Goal: Transaction & Acquisition: Purchase product/service

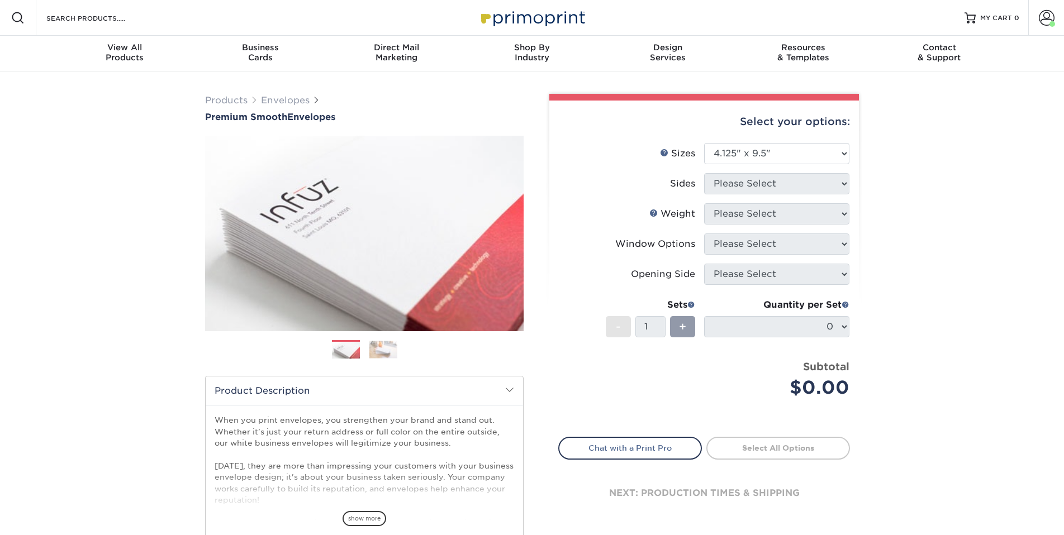
select select "4.12x9.50"
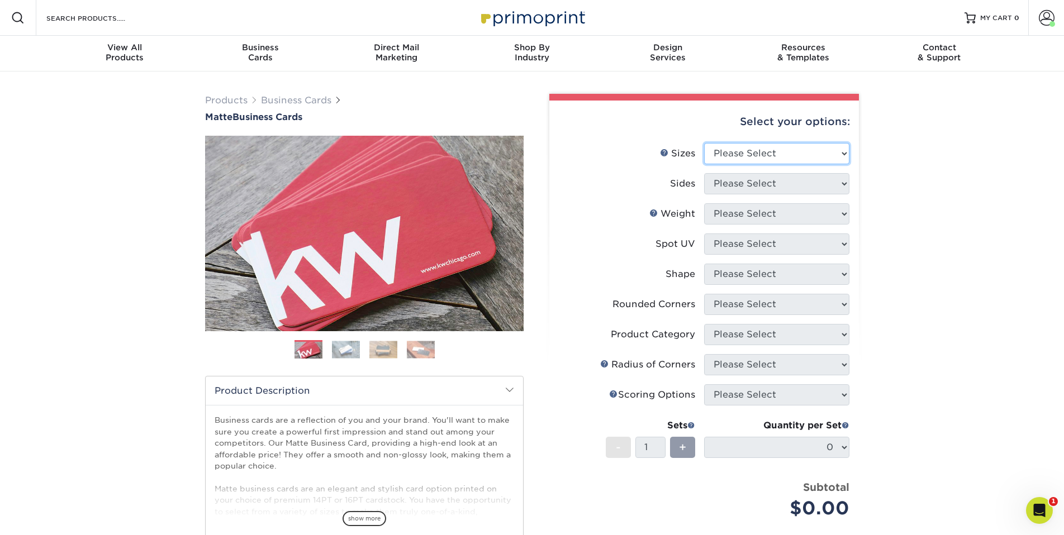
click at [819, 146] on select "Please Select 1.5" x 3.5" - Mini 1.75" x 3.5" - Mini 2" x 2" - Square 2" x 3" -…" at bounding box center [776, 153] width 145 height 21
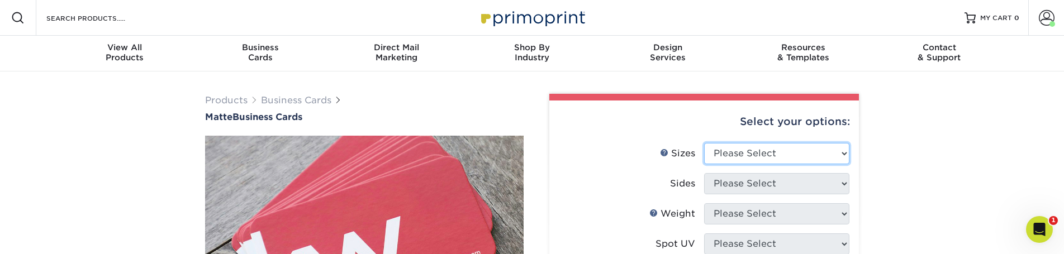
select select "2.00x3.50"
click at [704, 143] on select "Please Select 1.5" x 3.5" - Mini 1.75" x 3.5" - Mini 2" x 2" - Square 2" x 3" -…" at bounding box center [776, 153] width 145 height 21
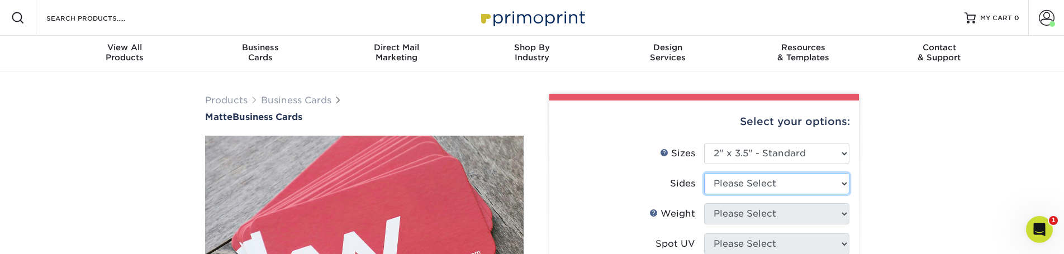
select select "13abbda7-1d64-4f25-8bb2-c179b224825d"
click at [704, 173] on select "Please Select Print Both Sides Print Front Only" at bounding box center [776, 183] width 145 height 21
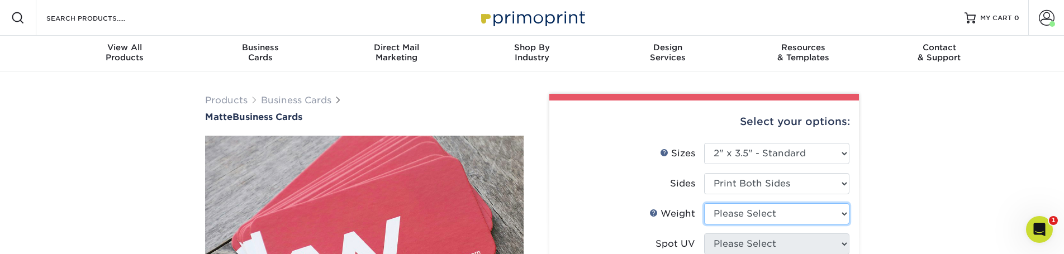
select select "16PT"
click at [704, 203] on select "Please Select 16PT 14PT" at bounding box center [776, 213] width 145 height 21
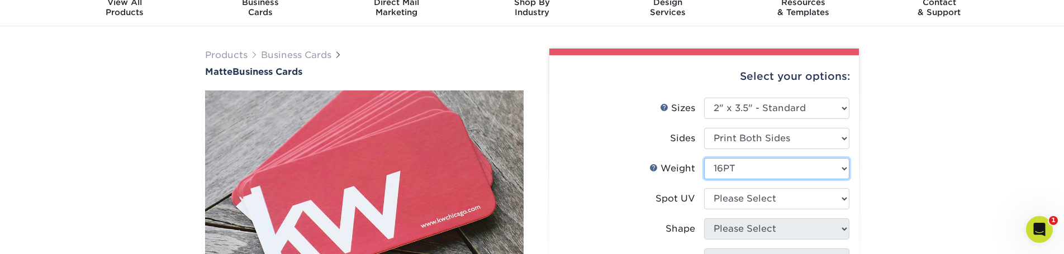
scroll to position [67, 0]
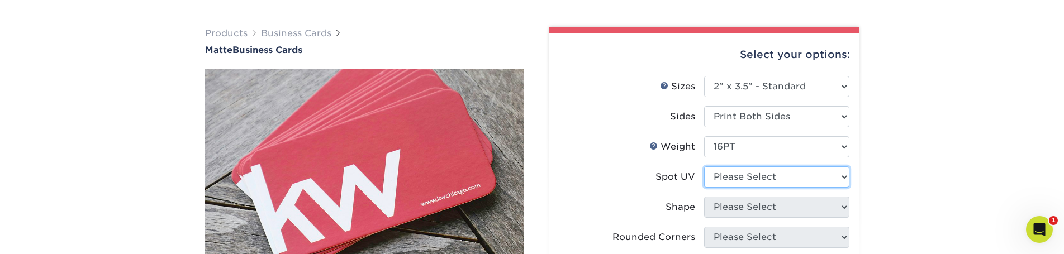
click at [723, 181] on select "Please Select No Spot UV Front and Back (Both Sides) Front Only Back Only" at bounding box center [776, 177] width 145 height 21
select select "3"
click at [704, 167] on select "Please Select No Spot UV Front and Back (Both Sides) Front Only Back Only" at bounding box center [776, 177] width 145 height 21
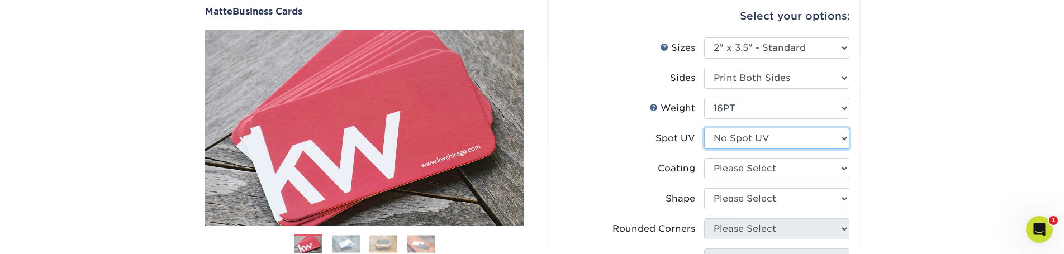
scroll to position [134, 0]
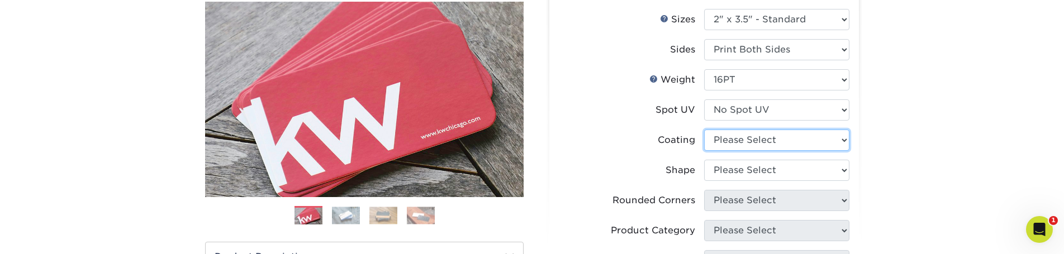
select select "121bb7b5-3b4d-429f-bd8d-bbf80e953313"
click at [704, 130] on select at bounding box center [776, 140] width 145 height 21
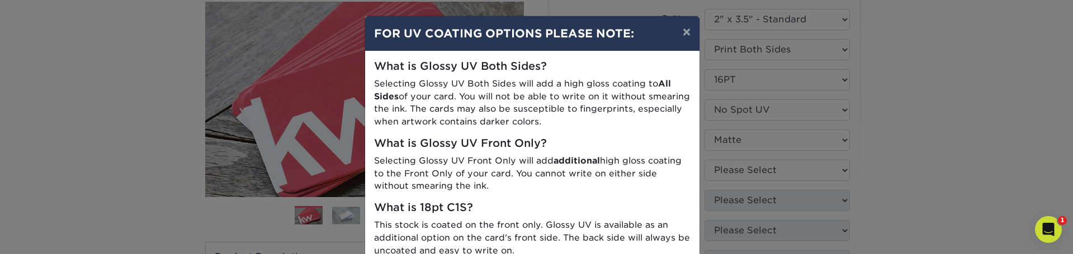
click at [731, 174] on div "× FOR UV COATING OPTIONS PLEASE NOTE: What is Glossy UV Both Sides? Selecting G…" at bounding box center [536, 127] width 1073 height 254
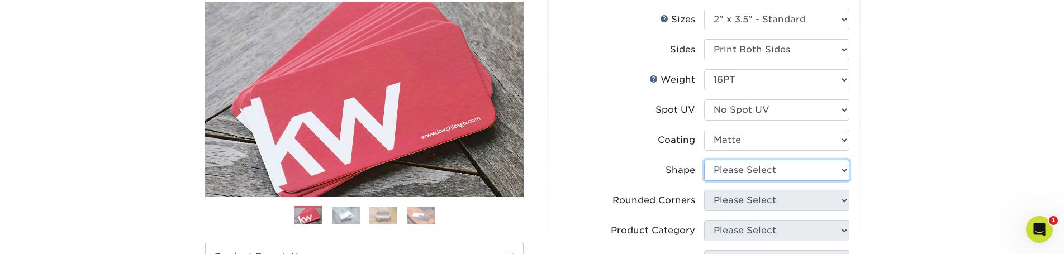
select select "standard"
click at [704, 160] on select "Please Select Standard Oval" at bounding box center [776, 170] width 145 height 21
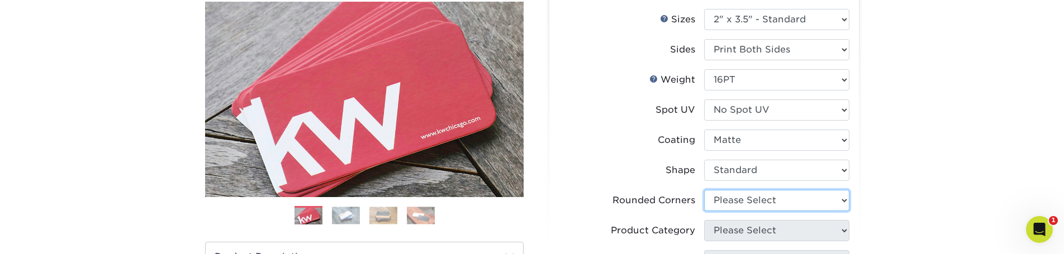
select select "0"
click at [704, 190] on select "Please Select Yes - Round 2 Corners Yes - Round 4 Corners No" at bounding box center [776, 200] width 145 height 21
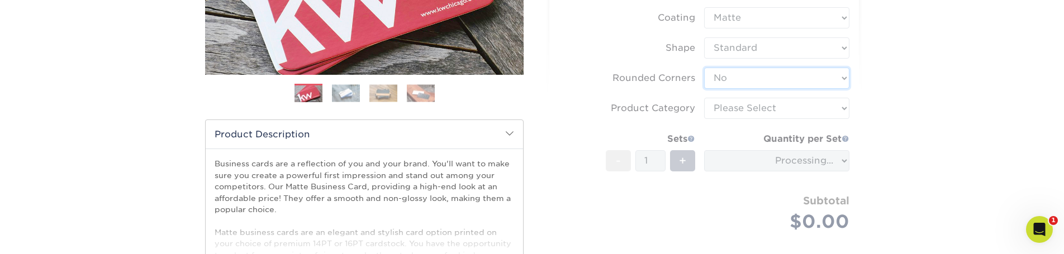
scroll to position [335, 0]
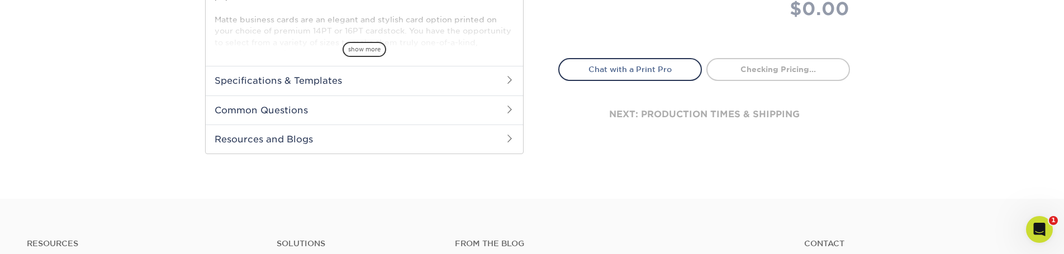
type input "91efff4d-de64-410a-8794-fc547022a7f2"
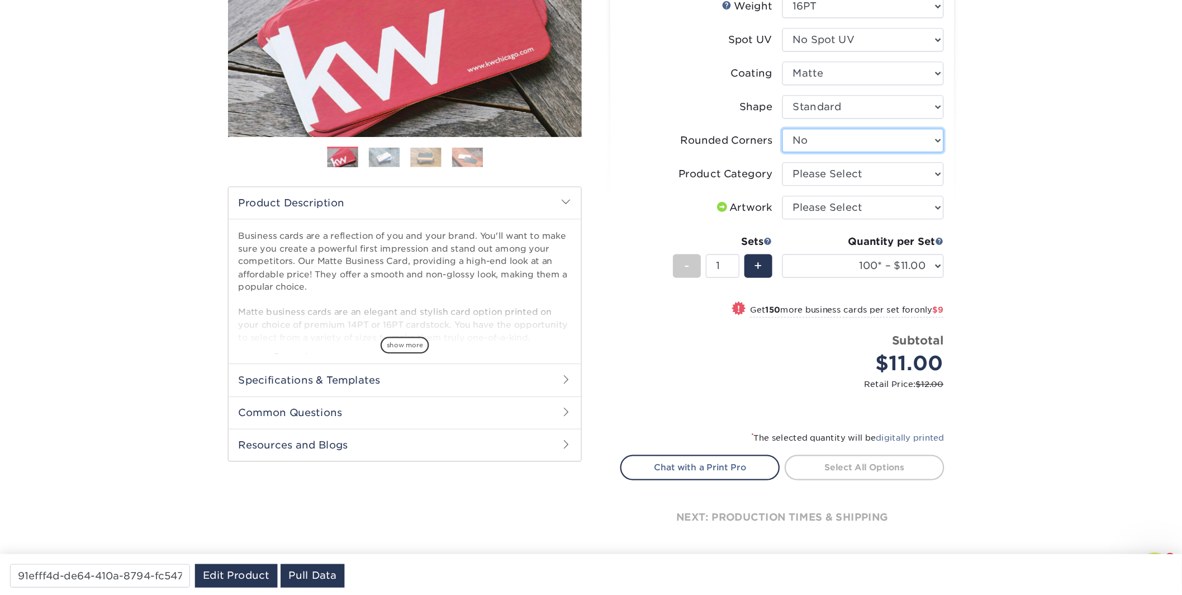
scroll to position [134, 0]
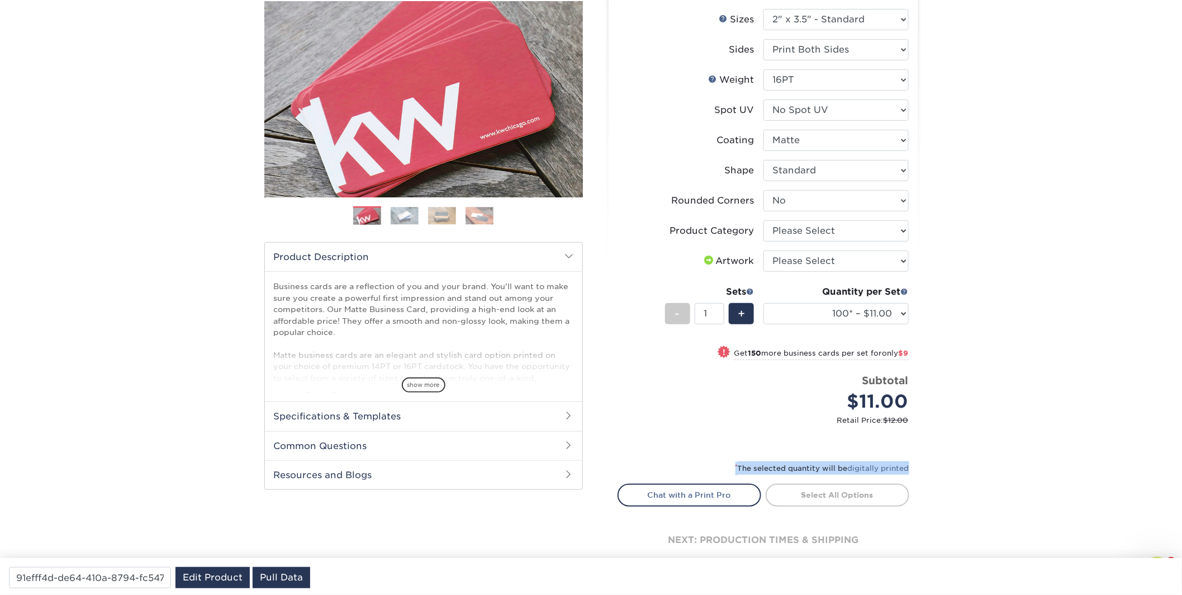
drag, startPoint x: 735, startPoint y: 461, endPoint x: 952, endPoint y: 463, distance: 217.4
click at [952, 462] on div "Products Business Cards Matte Business Cards Previous Next 100 $ 8" at bounding box center [591, 275] width 1182 height 676
click at [84, 535] on input "91efff4d-de64-410a-8794-fc547022a7f2" at bounding box center [90, 577] width 162 height 21
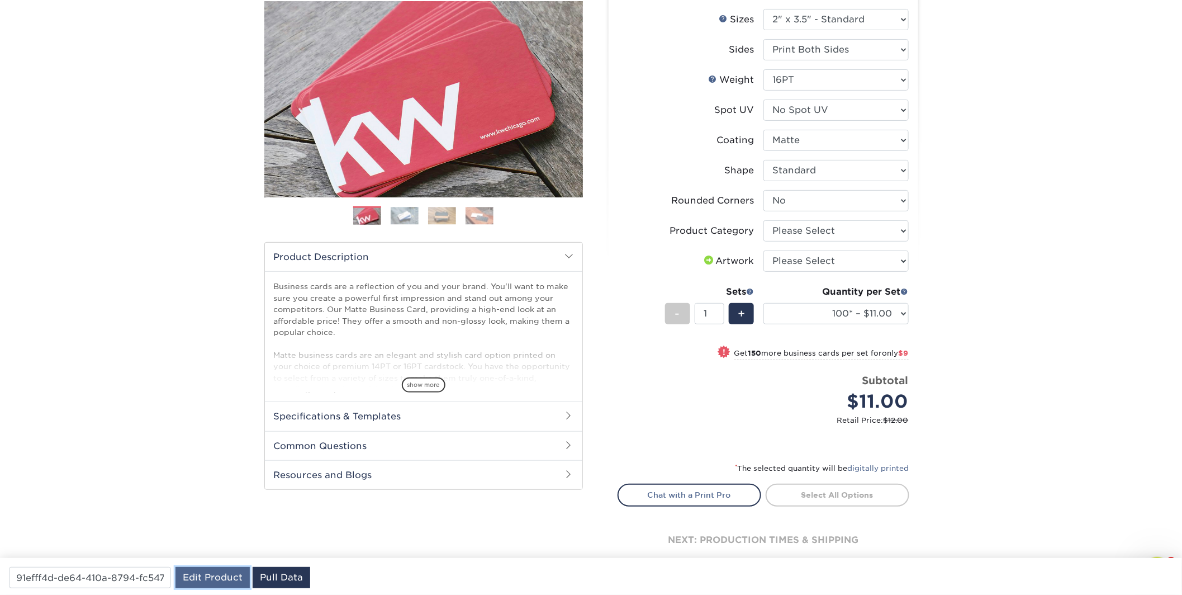
click at [237, 535] on link "Edit Product" at bounding box center [213, 577] width 74 height 21
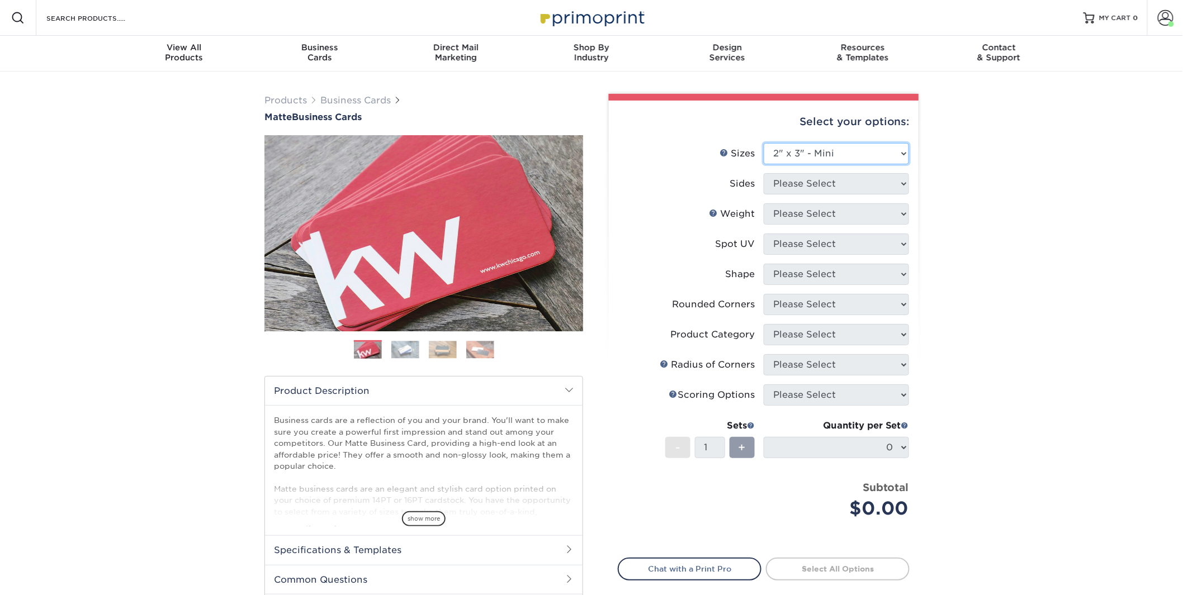
click at [764, 143] on select "Please Select 1.5" x 3.5" - Mini 1.75" x 3.5" - Mini 2" x 2" - Square 2" x 3" -…" at bounding box center [836, 153] width 145 height 21
click at [809, 137] on div "Select your options:" at bounding box center [764, 122] width 292 height 42
select select "2.00x3.50"
click at [764, 143] on select "Please Select 1.5" x 3.5" - Mini 1.75" x 3.5" - Mini 2" x 2" - Square 2" x 3" -…" at bounding box center [836, 153] width 145 height 21
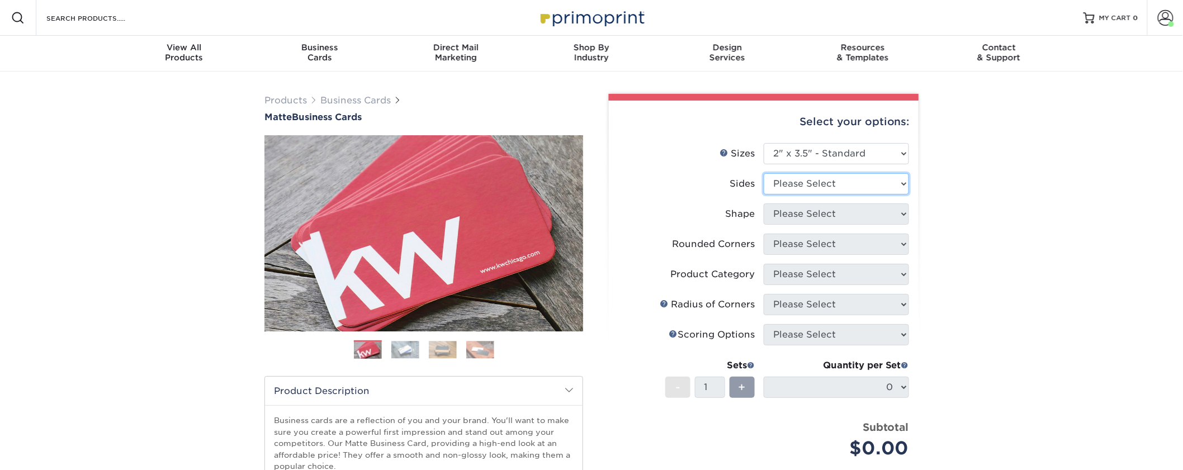
drag, startPoint x: 818, startPoint y: 192, endPoint x: 818, endPoint y: 182, distance: 10.1
click at [818, 182] on select "Please Select Print Both Sides Print Front Only" at bounding box center [836, 183] width 145 height 21
select select "13abbda7-1d64-4f25-8bb2-c179b224825d"
click at [764, 173] on select "Please Select Print Both Sides Print Front Only" at bounding box center [836, 183] width 145 height 21
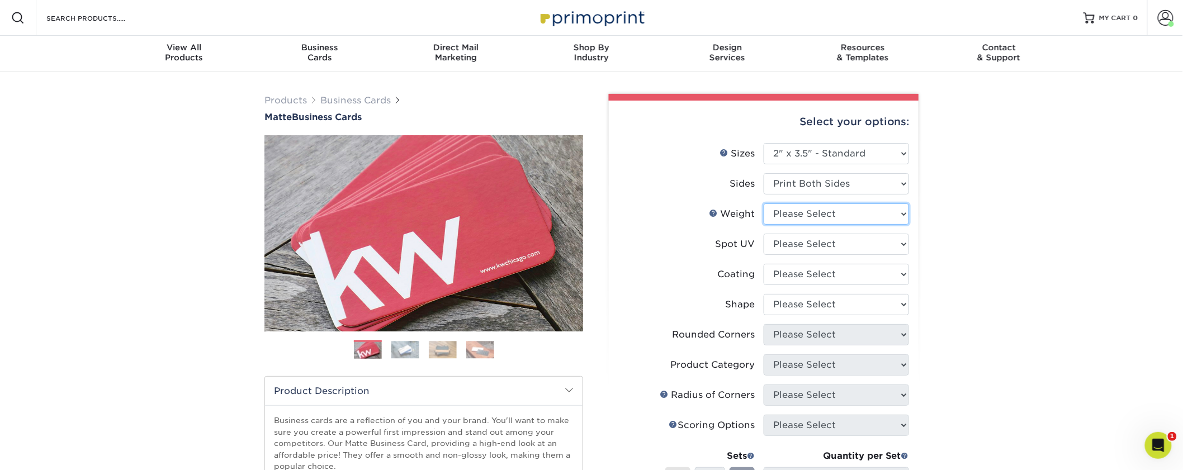
select select "16PT"
click at [764, 203] on select "Please Select 16PT 14PT" at bounding box center [836, 213] width 145 height 21
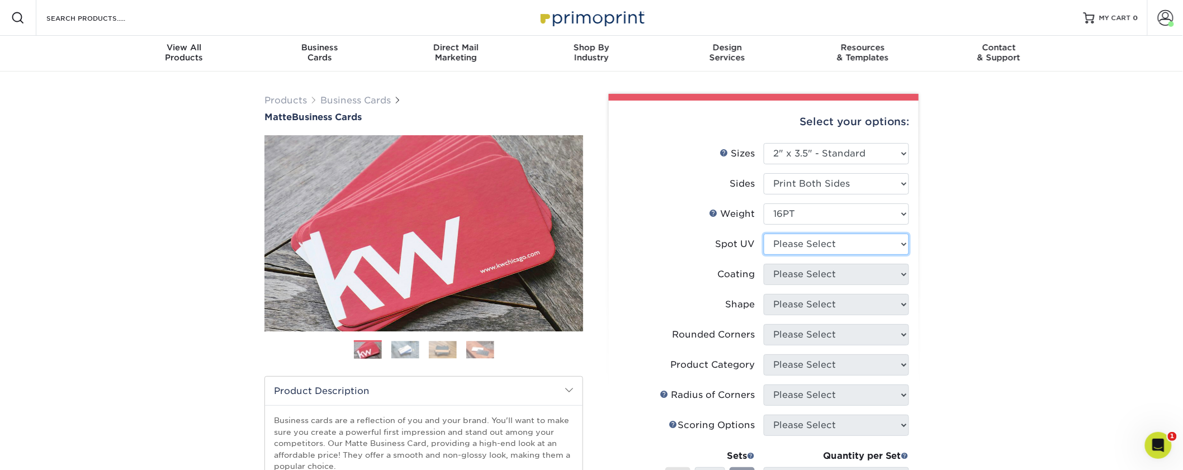
select select "3"
click at [764, 234] on select "Please Select No Spot UV Front and Back (Both Sides) Front Only Back Only" at bounding box center [836, 244] width 145 height 21
select select "121bb7b5-3b4d-429f-bd8d-bbf80e953313"
click at [764, 264] on select at bounding box center [836, 274] width 145 height 21
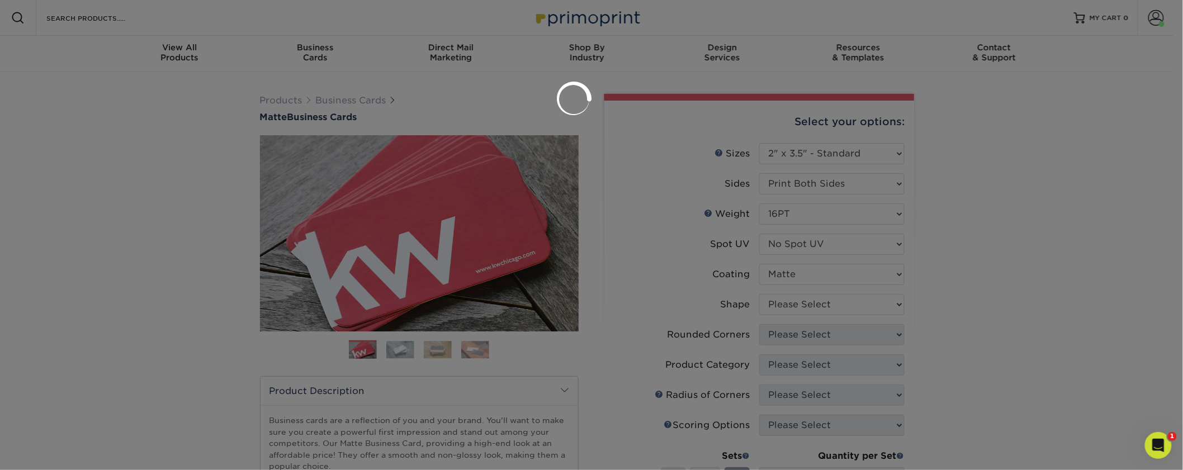
click at [802, 308] on div at bounding box center [591, 235] width 1183 height 470
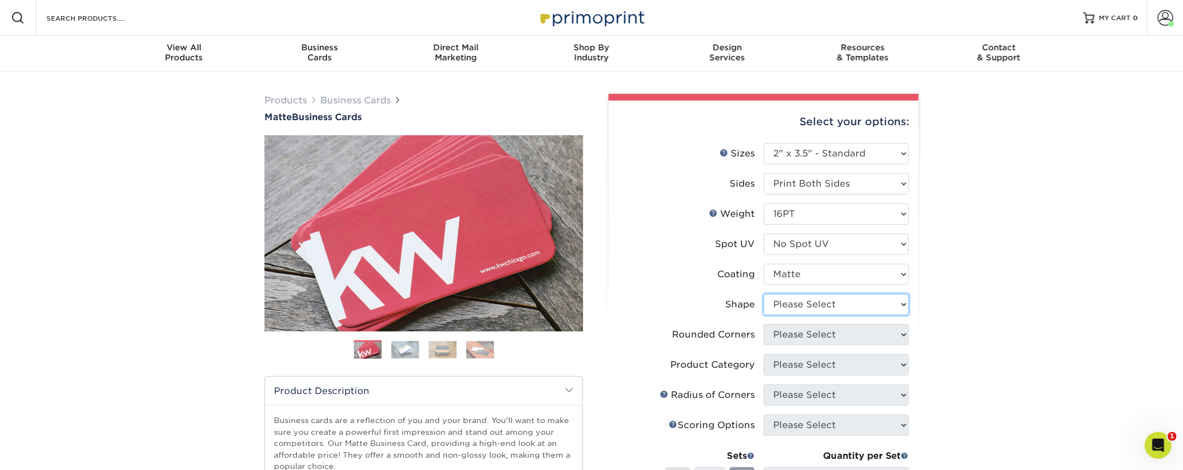
select select "standard"
click at [764, 294] on select "Please Select Standard Oval" at bounding box center [836, 304] width 145 height 21
select select "0"
click at [764, 324] on select "Please Select Yes - Round 2 Corners Yes - Round 4 Corners No" at bounding box center [836, 334] width 145 height 21
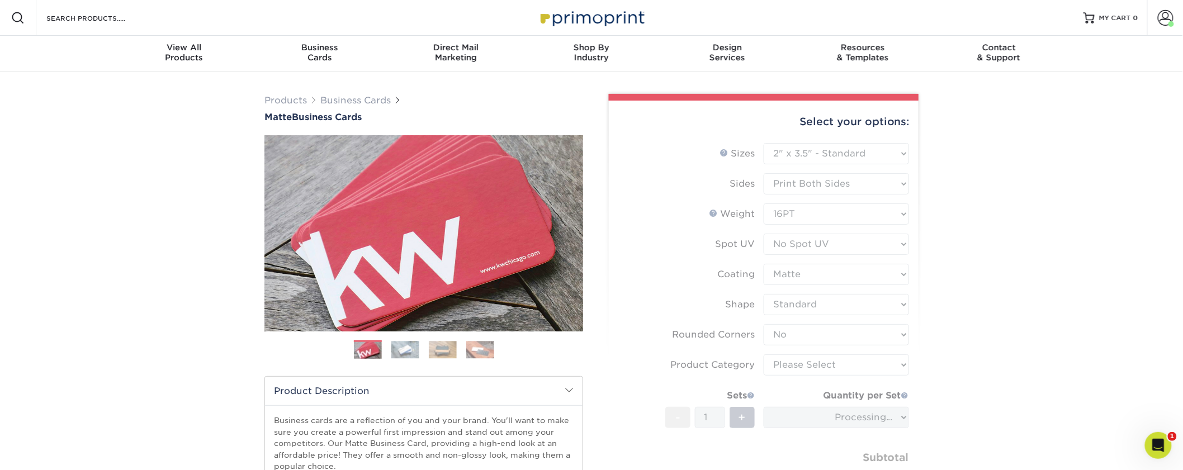
click at [802, 359] on form "Sizes Help Sizes Please Select 1.5" x 3.5" - Mini 1.75" x 3.5" - Mini 2" x 2" -…" at bounding box center [764, 329] width 292 height 372
type input "91efff4d-de64-410a-8794-fc547022a7f2"
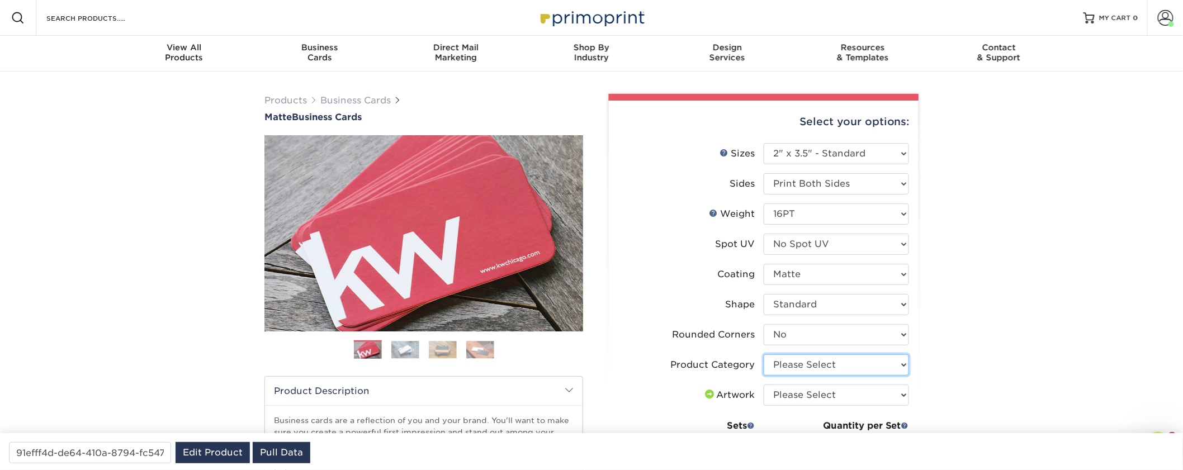
select select "3b5148f1-0588-4f88-a218-97bcfdce65c1"
click at [764, 354] on select "Please Select Business Cards" at bounding box center [836, 364] width 145 height 21
select select "upload"
click at [764, 385] on select "Please Select I will upload files I need a design - $100" at bounding box center [836, 395] width 145 height 21
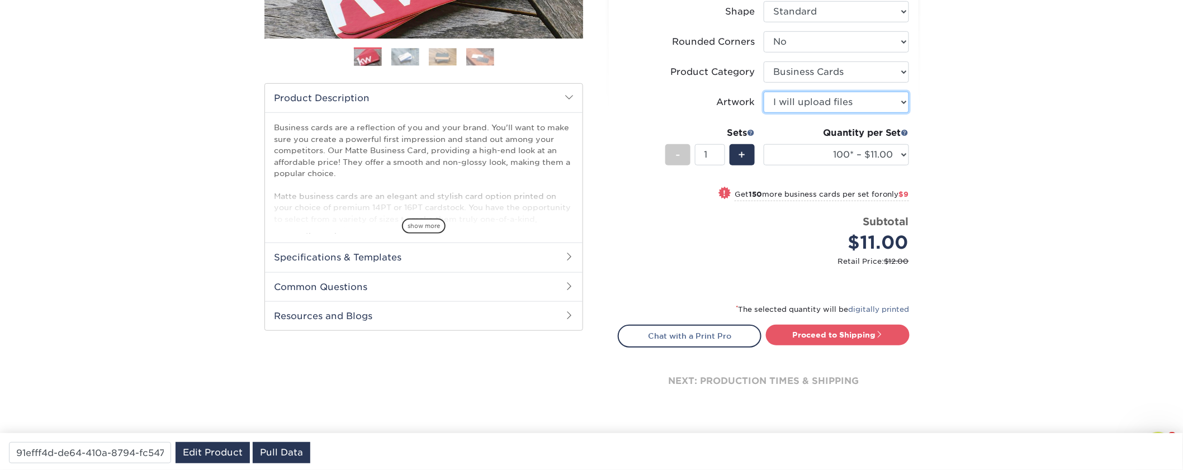
scroll to position [372, 0]
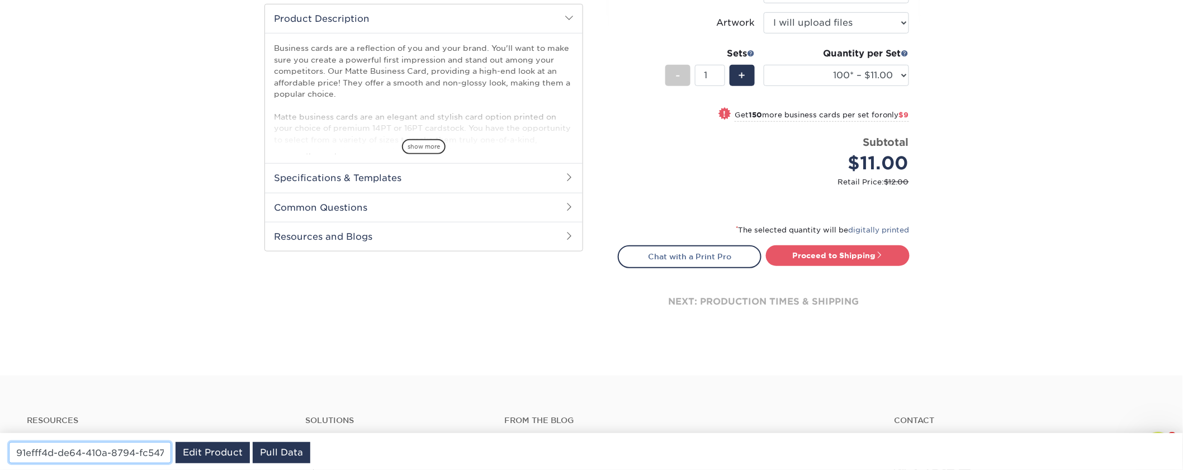
click at [65, 449] on input "91efff4d-de64-410a-8794-fc547022a7f2" at bounding box center [90, 452] width 162 height 21
click at [212, 453] on link "Edit Product" at bounding box center [213, 452] width 74 height 21
click at [79, 451] on input "91efff4d-de64-410a-8794-fc547022a7f2" at bounding box center [90, 452] width 162 height 21
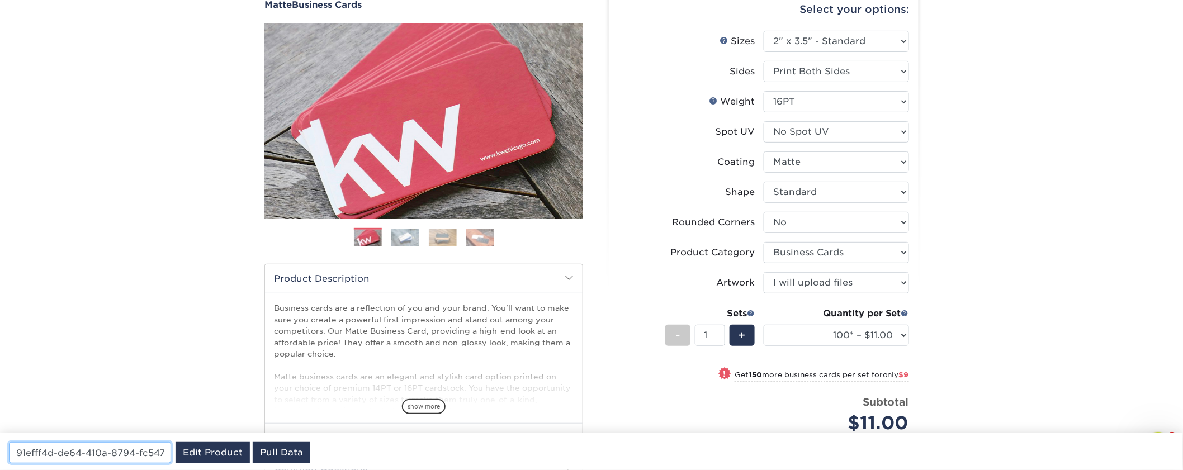
scroll to position [0, 0]
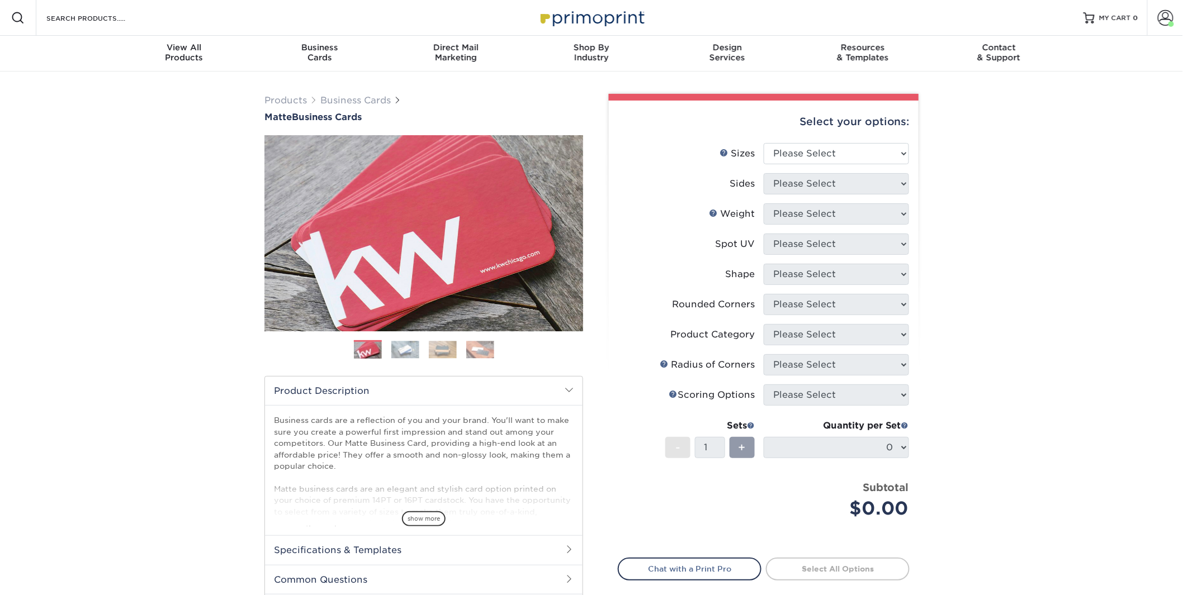
click at [832, 137] on div "Select your options:" at bounding box center [764, 122] width 292 height 42
select select "2.00x3.50"
click at [764, 143] on select "Please Select 1.5" x 3.5" - Mini 1.75" x 3.5" - Mini 2" x 2" - Square 2" x 3" -…" at bounding box center [836, 153] width 145 height 21
drag, startPoint x: 819, startPoint y: 174, endPoint x: 817, endPoint y: 189, distance: 14.6
click at [817, 189] on select "Please Select Print Both Sides Print Front Only" at bounding box center [836, 183] width 145 height 21
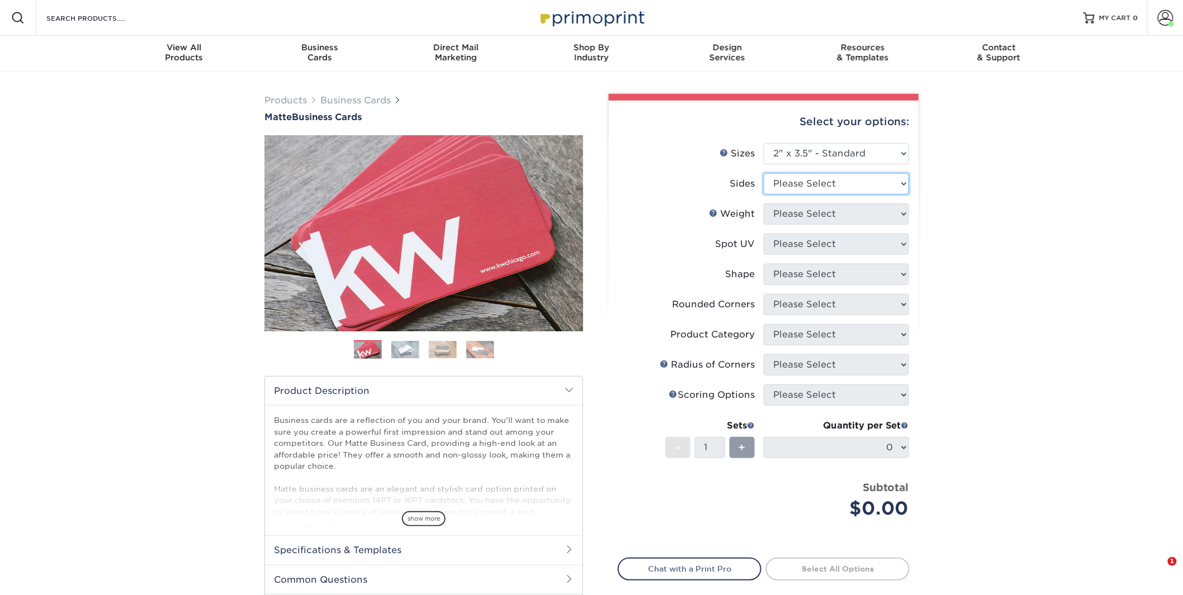
select select "13abbda7-1d64-4f25-8bb2-c179b224825d"
click at [764, 173] on select "Please Select Print Both Sides Print Front Only" at bounding box center [836, 183] width 145 height 21
select select "16PT"
click at [764, 203] on select "Please Select 16PT 14PT" at bounding box center [836, 213] width 145 height 21
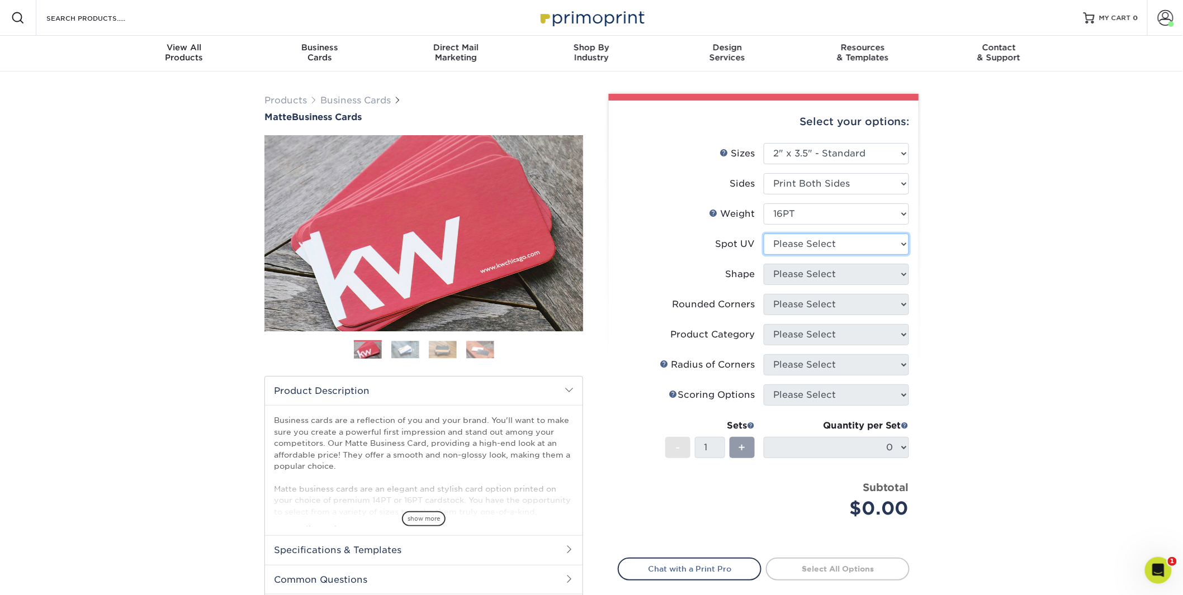
select select "3"
click at [764, 234] on select "Please Select No Spot UV Front and Back (Both Sides) Front Only Back Only" at bounding box center [836, 244] width 145 height 21
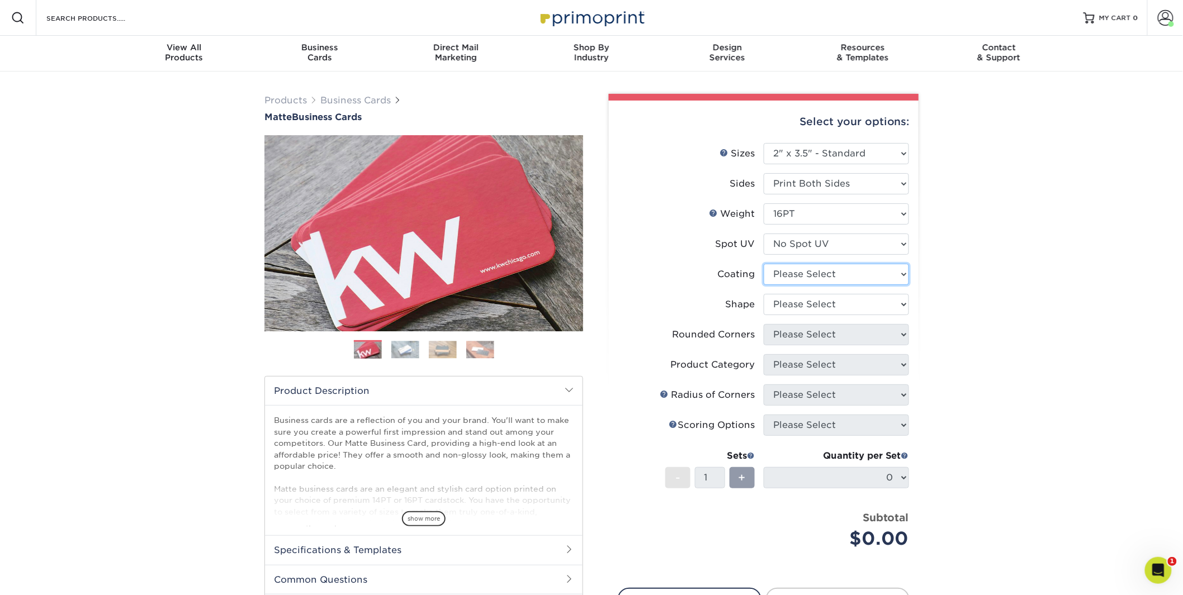
select select "121bb7b5-3b4d-429f-bd8d-bbf80e953313"
click at [764, 264] on select at bounding box center [836, 274] width 145 height 21
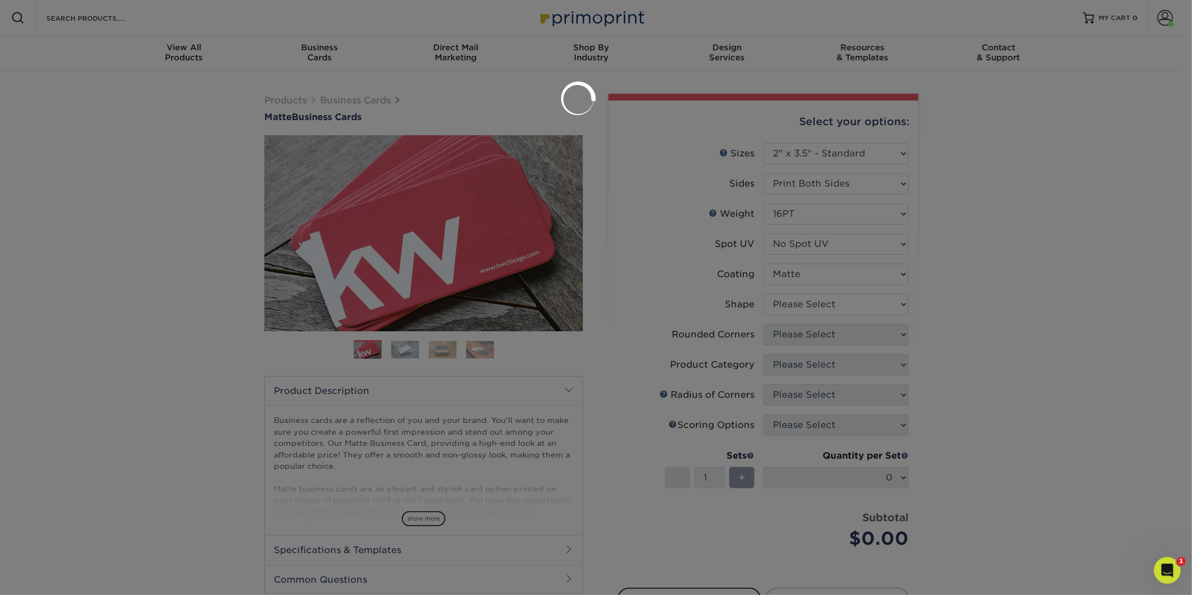
click at [798, 303] on div at bounding box center [596, 297] width 1192 height 595
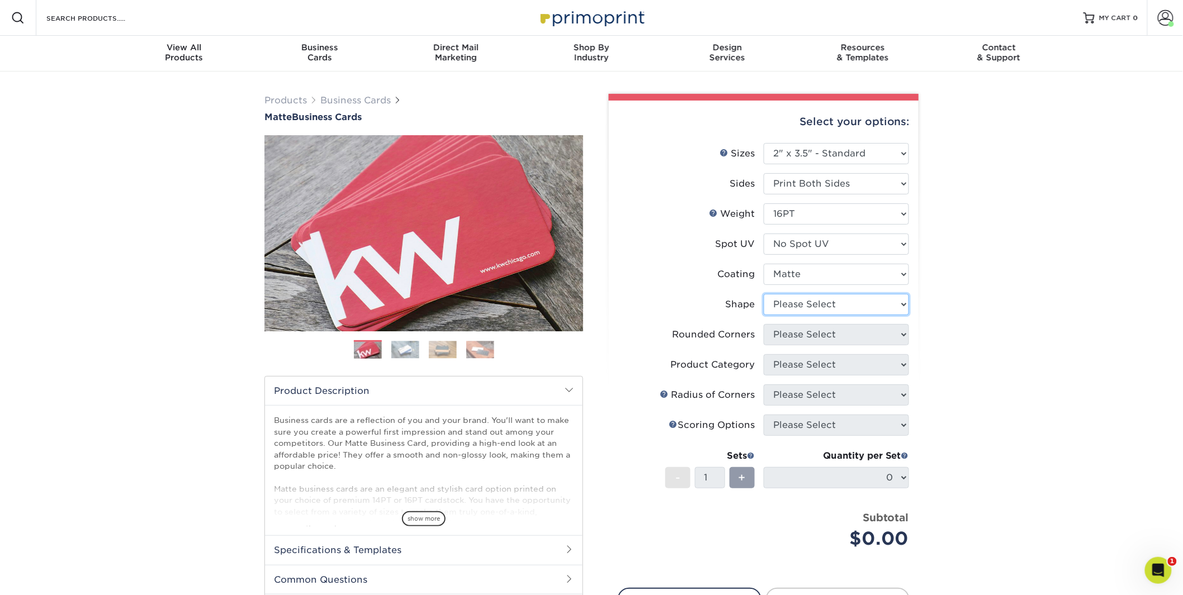
select select "standard"
click at [764, 294] on select "Please Select Standard Oval" at bounding box center [836, 304] width 145 height 21
select select "0"
click at [764, 324] on select "Please Select Yes - Round 2 Corners Yes - Round 4 Corners No" at bounding box center [836, 334] width 145 height 21
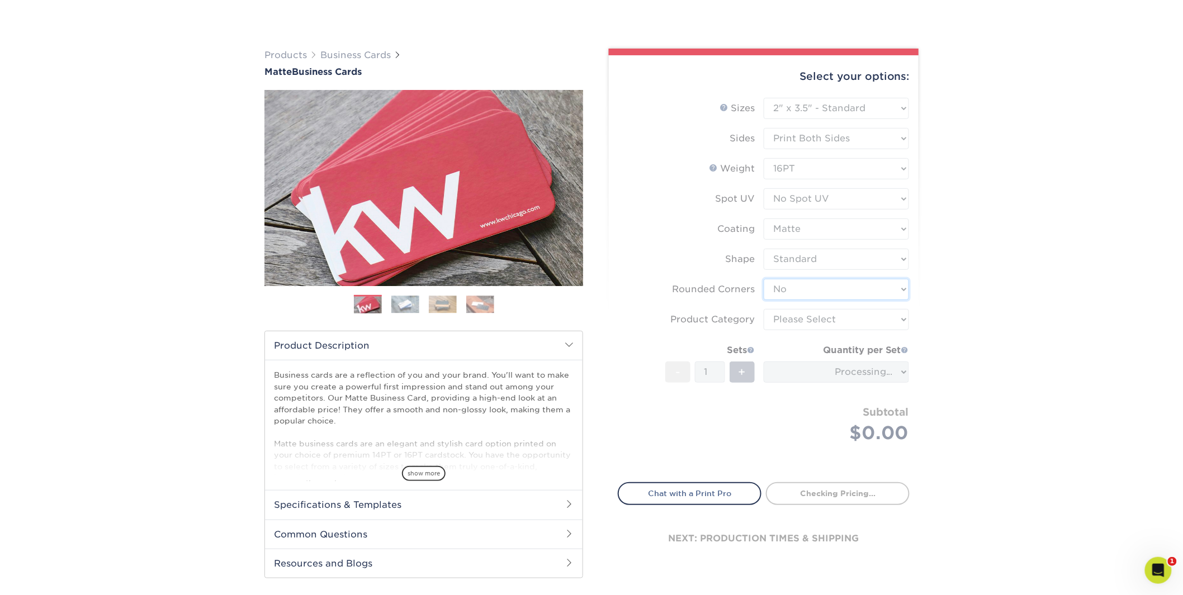
scroll to position [74, 0]
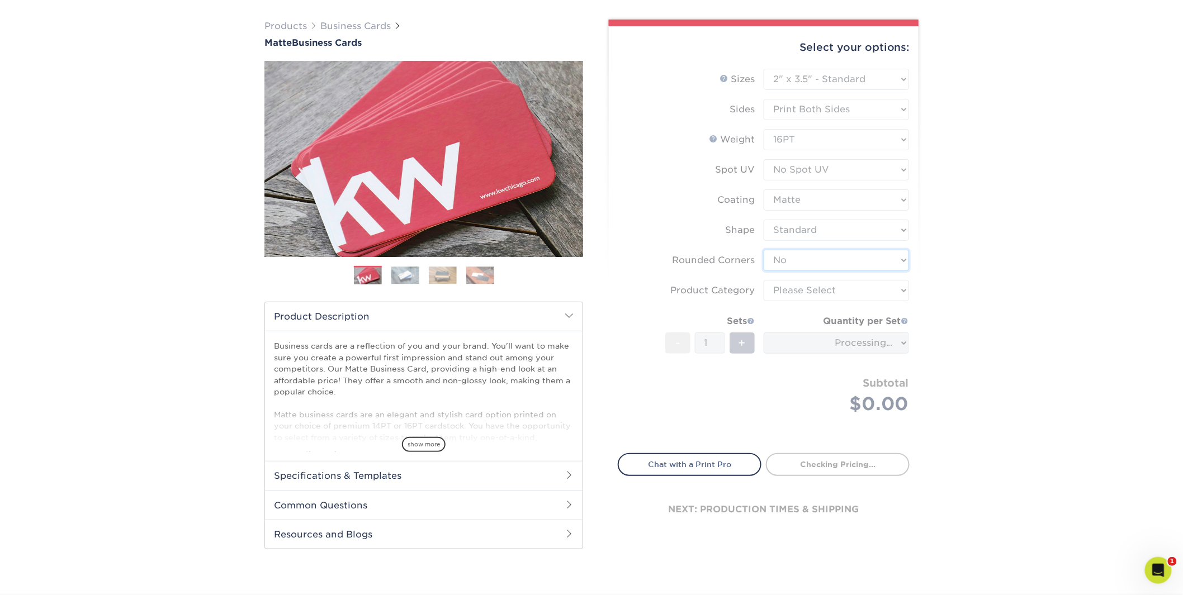
type input "91efff4d-de64-410a-8794-fc547022a7f2"
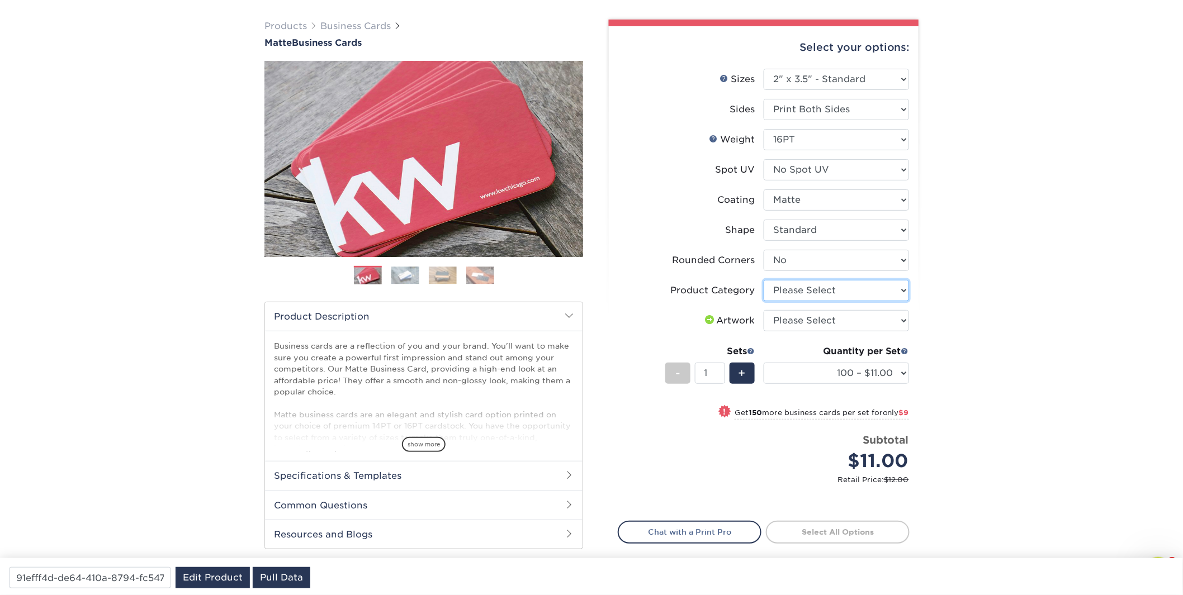
select select "3b5148f1-0588-4f88-a218-97bcfdce65c1"
click at [764, 280] on select "Please Select Business Cards" at bounding box center [836, 290] width 145 height 21
select select "upload"
click at [764, 310] on select "Please Select I will upload files I need a design - $100" at bounding box center [836, 320] width 145 height 21
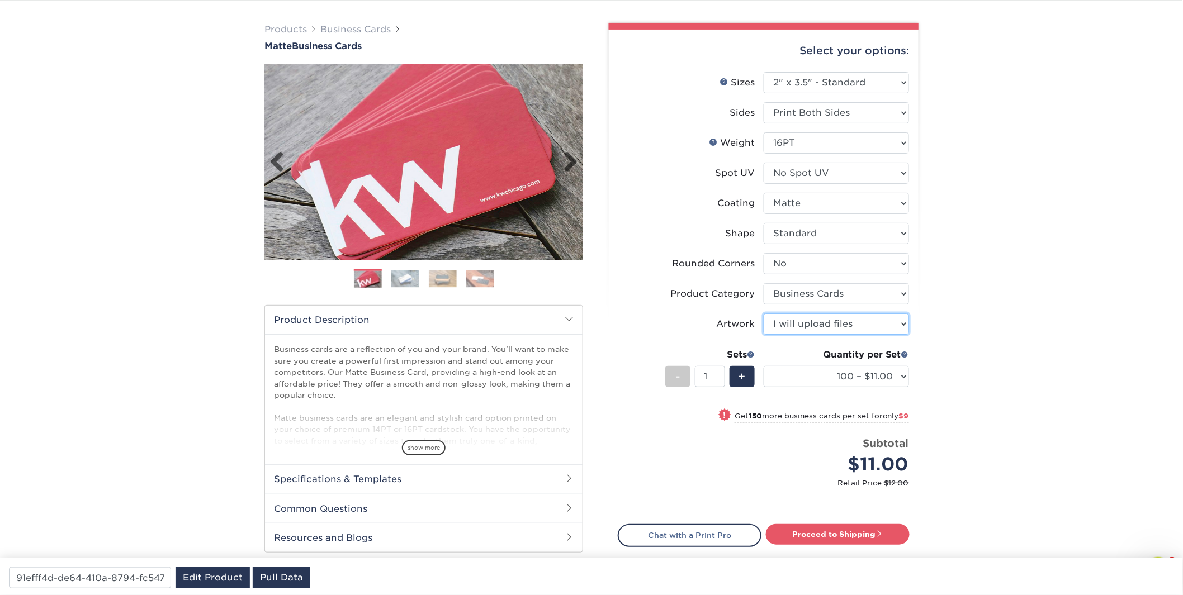
scroll to position [0, 0]
